Goal: Task Accomplishment & Management: Use online tool/utility

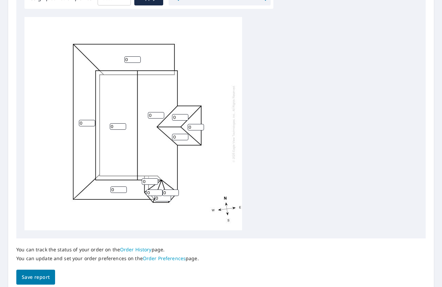
scroll to position [221, 0]
drag, startPoint x: 85, startPoint y: 126, endPoint x: 45, endPoint y: 127, distance: 40.1
click at [45, 127] on div "0 0 0 0 0 0 0 0 0 0 0 0" at bounding box center [132, 123] width 217 height 213
type input "4"
click at [132, 56] on div "0 0 4 0 0 0 0 0 0 0 0 0" at bounding box center [132, 123] width 217 height 213
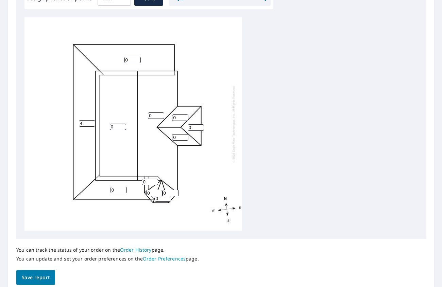
drag, startPoint x: 132, startPoint y: 59, endPoint x: 114, endPoint y: 63, distance: 17.9
click at [114, 63] on div "0 0 4 0 0 0 0 0 0 0 0 0" at bounding box center [132, 123] width 217 height 213
type input "4"
drag, startPoint x: 116, startPoint y: 192, endPoint x: 87, endPoint y: 192, distance: 29.2
click at [87, 192] on div "0 0 4 4 0 0 0 0 0 0 0 0" at bounding box center [132, 123] width 217 height 213
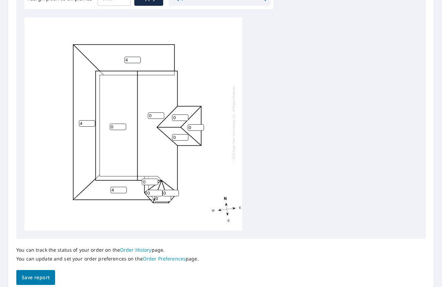
type input "4"
drag, startPoint x: 148, startPoint y: 183, endPoint x: 141, endPoint y: 184, distance: 7.3
click at [141, 184] on div "0 0 4 4 4 0 0 0 0 0 0 0" at bounding box center [132, 123] width 217 height 213
type input "7"
drag, startPoint x: 152, startPoint y: 192, endPoint x: 140, endPoint y: 194, distance: 12.4
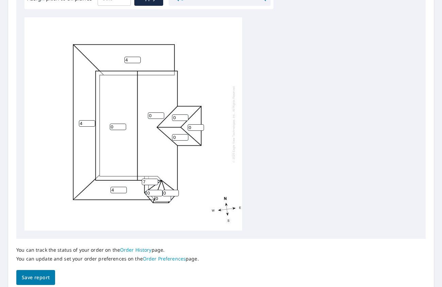
click at [140, 194] on div "0 0 4 4 4 0 0 0 0 7 0 0" at bounding box center [132, 123] width 217 height 213
type input "7"
click at [156, 197] on input "0" at bounding box center [163, 198] width 16 height 6
type input "7"
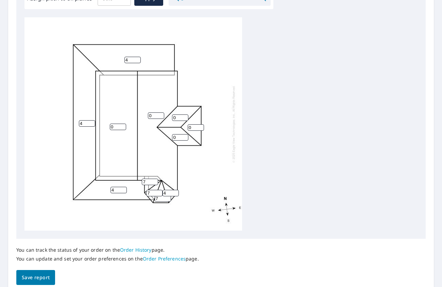
drag, startPoint x: 174, startPoint y: 191, endPoint x: 164, endPoint y: 192, distance: 10.6
click at [164, 192] on input "4" at bounding box center [170, 193] width 16 height 6
drag, startPoint x: 167, startPoint y: 194, endPoint x: 141, endPoint y: 196, distance: 26.6
click at [141, 196] on div "0 0 4 4 4 0 0 0 7 7 7 4" at bounding box center [132, 123] width 217 height 213
type input "7"
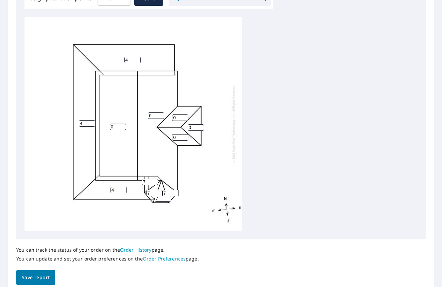
drag, startPoint x: 118, startPoint y: 127, endPoint x: 63, endPoint y: 130, distance: 55.1
click at [63, 130] on div "0 0 4 4 4 0 0 0 7 7 7 7" at bounding box center [132, 123] width 217 height 213
type input "7"
drag, startPoint x: 156, startPoint y: 115, endPoint x: 142, endPoint y: 117, distance: 14.1
click at [142, 117] on div "7 0 4 4 4 0 0 0 7 7 7 7" at bounding box center [132, 123] width 217 height 213
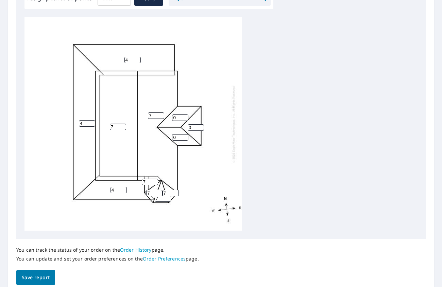
type input "7"
drag, startPoint x: 180, startPoint y: 139, endPoint x: 165, endPoint y: 140, distance: 15.0
click at [165, 140] on div "7 7 4 4 4 0 0 0 7 7 7 7" at bounding box center [132, 123] width 217 height 213
type input "7"
drag, startPoint x: 194, startPoint y: 130, endPoint x: 181, endPoint y: 131, distance: 13.3
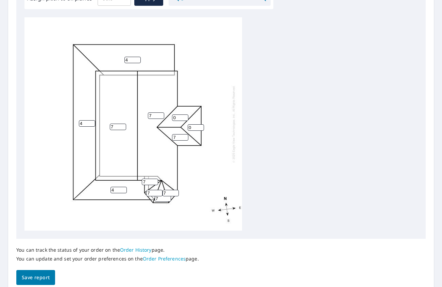
click at [181, 131] on div "7 7 4 4 4 0 7 0 7 7 7 7" at bounding box center [132, 123] width 217 height 213
type input "7"
drag, startPoint x: 179, startPoint y: 118, endPoint x: 151, endPoint y: 123, distance: 28.8
click at [151, 123] on div "7 7 4 4 4 7 7 7 7 7 7 7" at bounding box center [132, 123] width 217 height 213
type input "8"
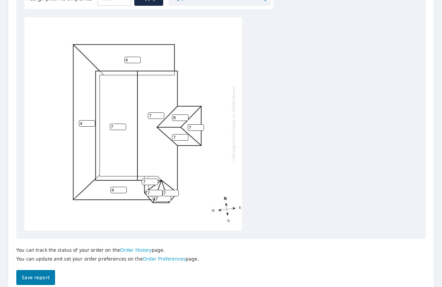
drag, startPoint x: 194, startPoint y: 126, endPoint x: 163, endPoint y: 133, distance: 31.6
click at [163, 133] on div "7 7 4 4 4 8 7 7 7 7 7 7" at bounding box center [132, 123] width 217 height 213
type input "8"
drag, startPoint x: 178, startPoint y: 136, endPoint x: 153, endPoint y: 140, distance: 25.5
click at [153, 140] on div "7 7 4 4 4 8 7 8 7 7 7 7" at bounding box center [132, 123] width 217 height 213
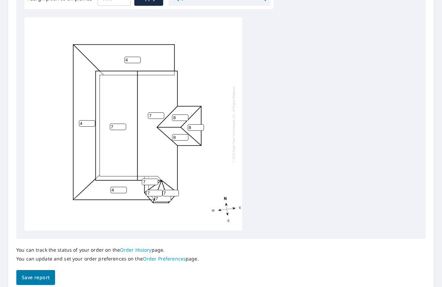
type input "8"
drag, startPoint x: 157, startPoint y: 116, endPoint x: 135, endPoint y: 121, distance: 22.6
click at [135, 121] on div "7 7 4 4 4 8 8 8 7 7 7 7" at bounding box center [132, 123] width 217 height 213
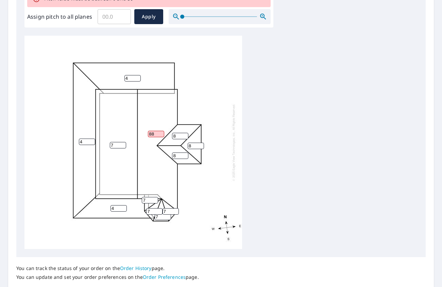
scroll to position [240, 0]
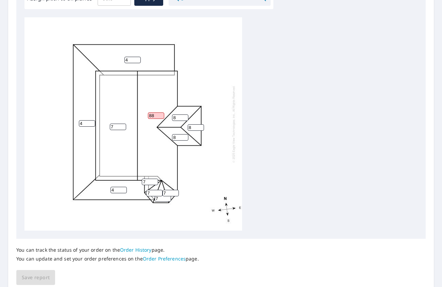
type input "8"
click at [179, 119] on input "8" at bounding box center [180, 117] width 16 height 6
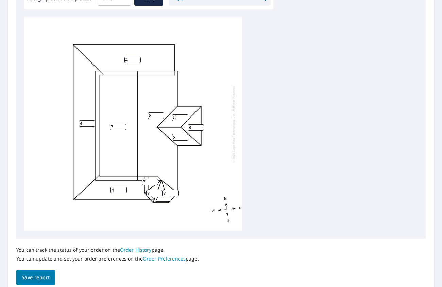
drag, startPoint x: 115, startPoint y: 126, endPoint x: 95, endPoint y: 129, distance: 20.3
click at [95, 129] on div "7 8 4 4 4 8 8 8 7 7 7 7" at bounding box center [132, 123] width 217 height 213
type input "8"
drag, startPoint x: 149, startPoint y: 181, endPoint x: 129, endPoint y: 182, distance: 19.4
click at [129, 182] on div "8 8 4 4 4 8 8 8 7 7 7 7" at bounding box center [132, 123] width 217 height 213
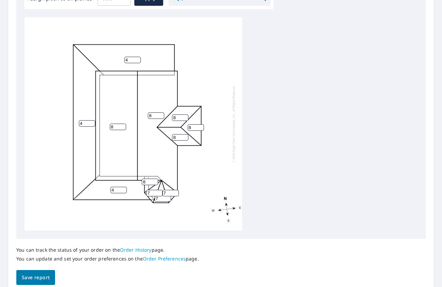
type input "8"
drag, startPoint x: 153, startPoint y: 194, endPoint x: 135, endPoint y: 196, distance: 17.7
click at [135, 196] on div "8 8 4 4 4 8 8 8 7 8 7 7" at bounding box center [132, 123] width 217 height 213
type input "8"
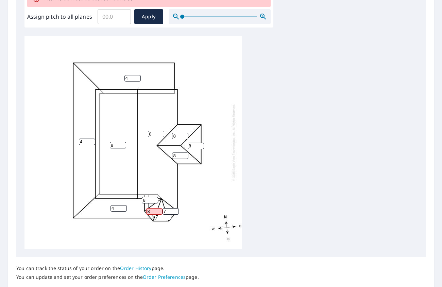
click at [145, 194] on div "8 8 4 4 4 8 8 8 7 8 8 7" at bounding box center [132, 142] width 217 height 213
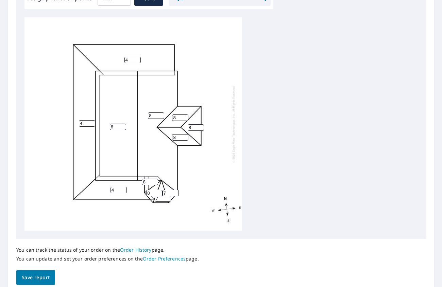
click at [167, 191] on input "7" at bounding box center [170, 193] width 16 height 6
type input "8"
click at [162, 196] on input "8" at bounding box center [154, 193] width 16 height 6
click at [162, 198] on input "7" at bounding box center [163, 198] width 16 height 6
type input "8"
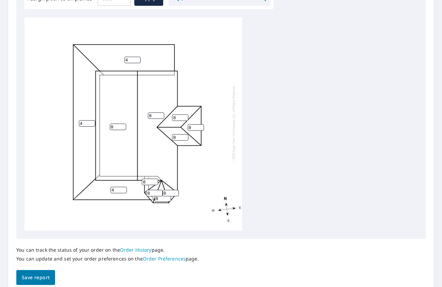
click at [241, 162] on div "8 8 4 4 4 8 8 8 8 8 8 8" at bounding box center [132, 123] width 217 height 213
click at [56, 117] on div "8 8 4 4 4 8 8 8 8 8 8 8" at bounding box center [132, 123] width 217 height 213
click at [32, 275] on span "Save report" at bounding box center [36, 277] width 28 height 8
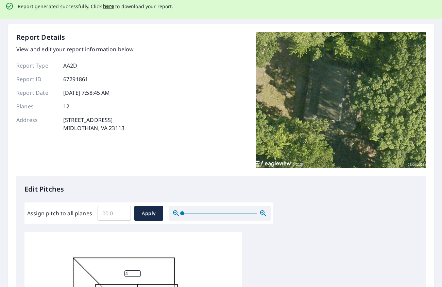
scroll to position [0, 0]
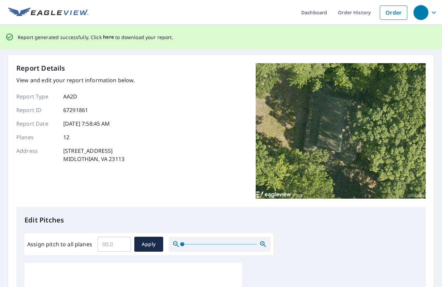
click at [109, 35] on span "here" at bounding box center [108, 37] width 11 height 8
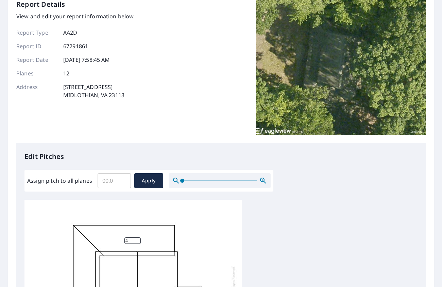
scroll to position [39, 0]
